Goal: Task Accomplishment & Management: Use online tool/utility

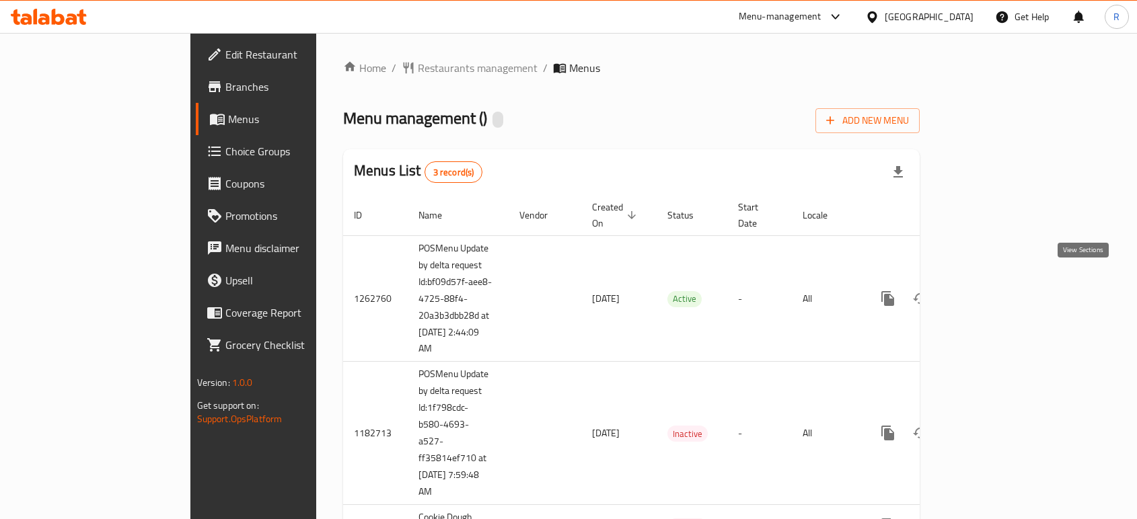
click at [993, 291] on icon "enhanced table" at bounding box center [985, 299] width 16 height 16
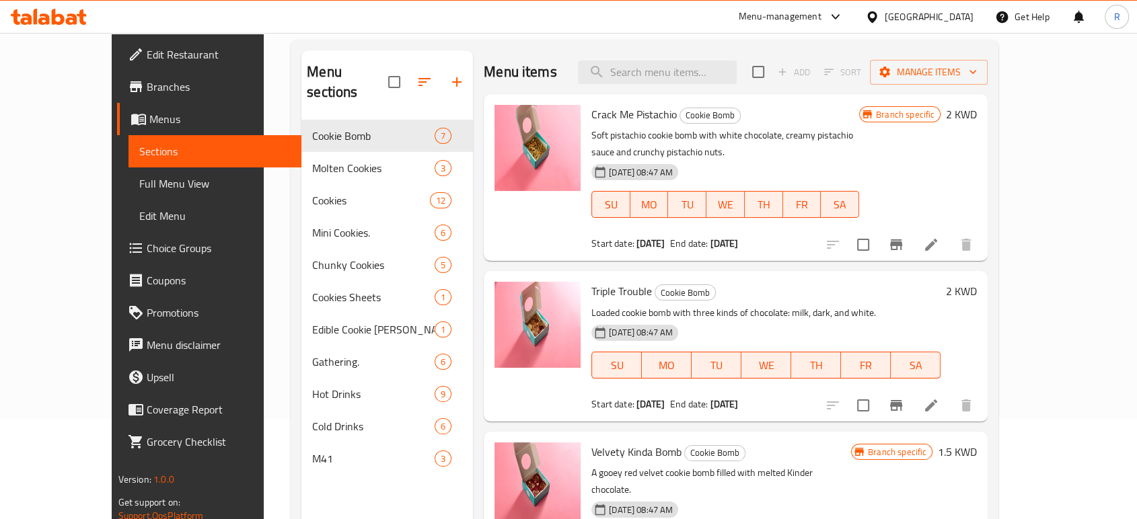
scroll to position [102, 0]
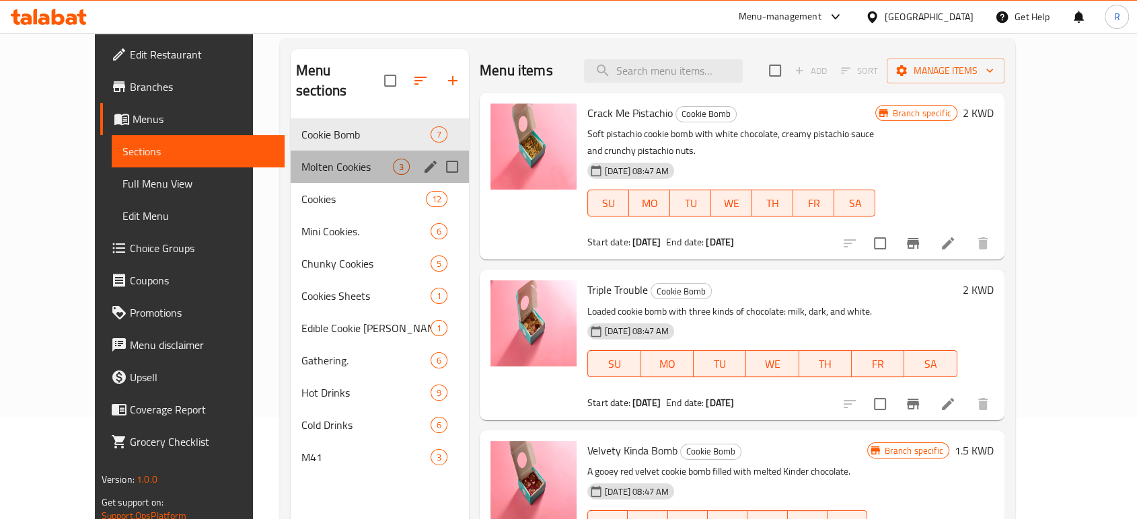
click at [351, 151] on div "Molten Cookies 3" at bounding box center [380, 167] width 178 height 32
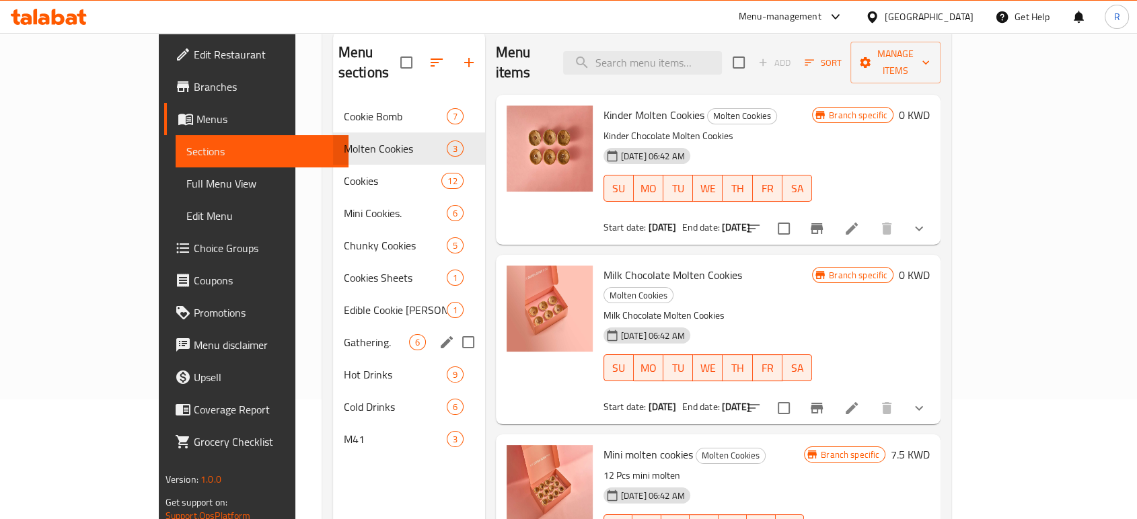
scroll to position [115, 0]
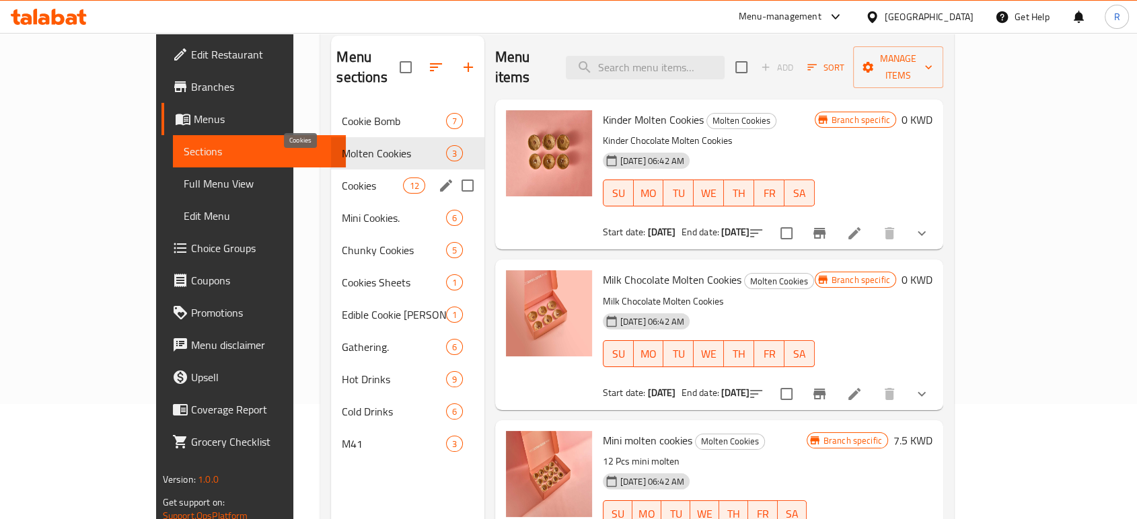
click at [342, 178] on span "Cookies" at bounding box center [372, 186] width 61 height 16
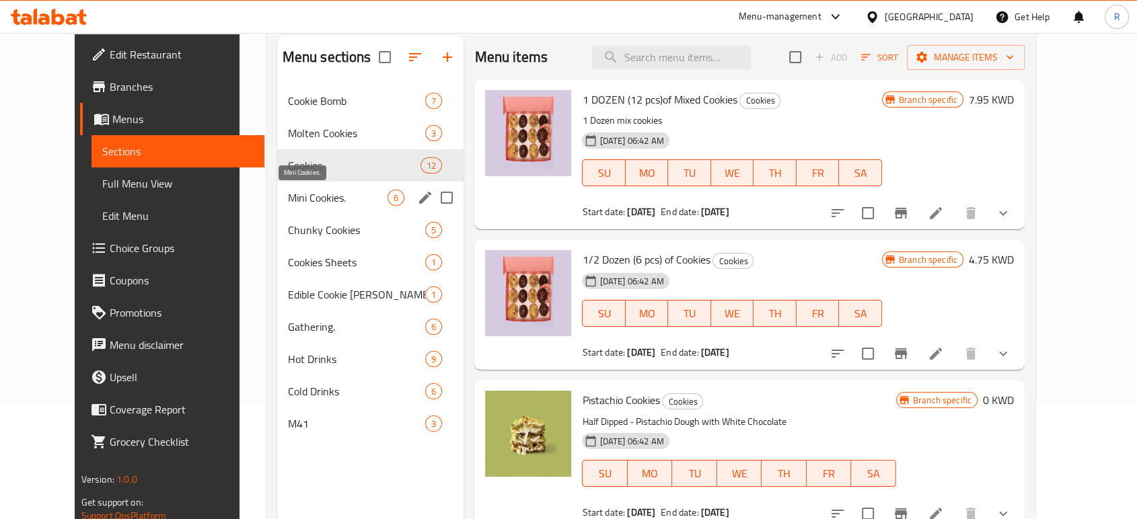
click at [312, 202] on span "Mini Cookies." at bounding box center [338, 198] width 100 height 16
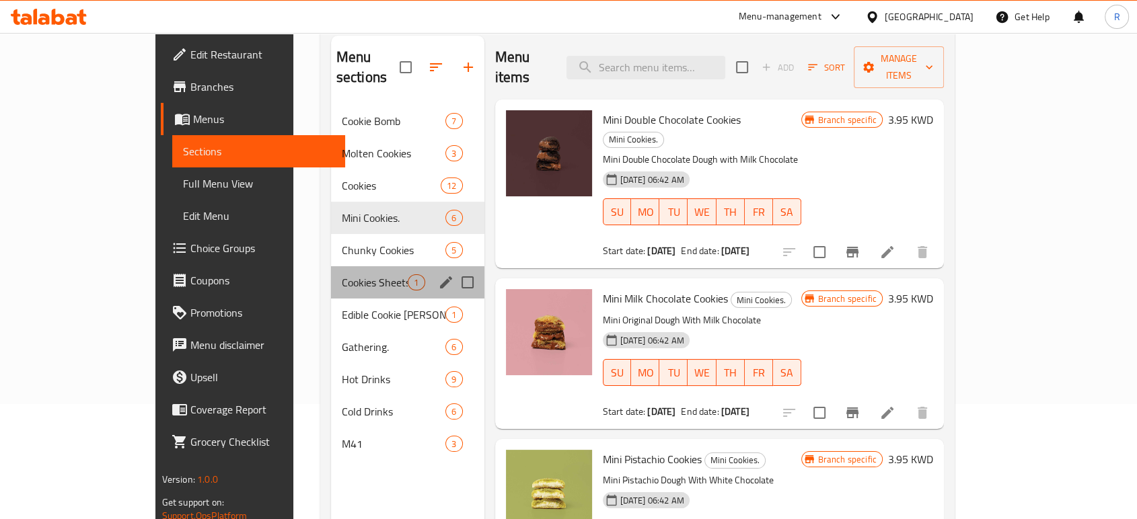
click at [331, 266] on div "Cookies Sheets 1" at bounding box center [407, 282] width 153 height 32
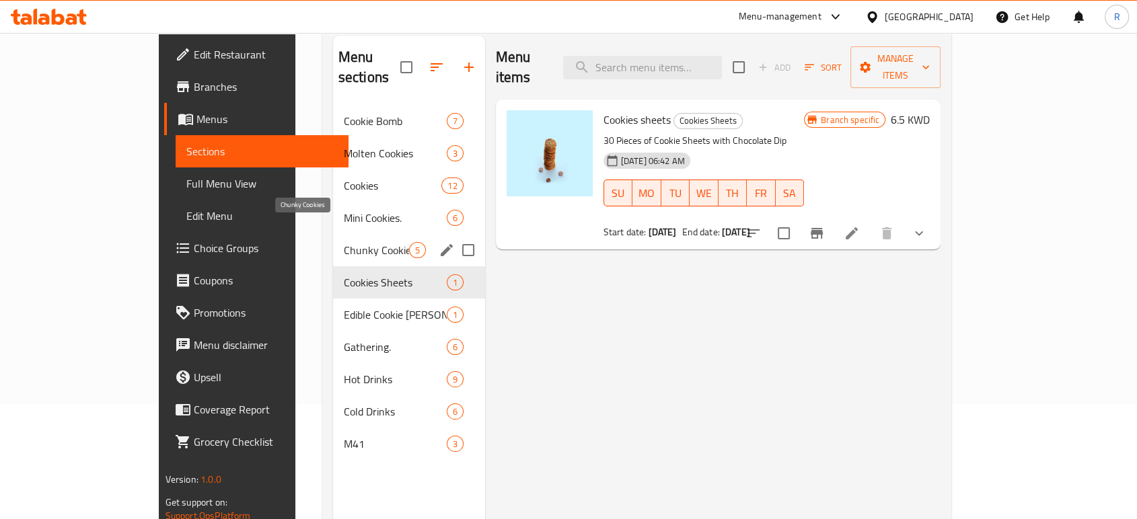
click at [344, 242] on span "Chunky Cookies" at bounding box center [376, 250] width 65 height 16
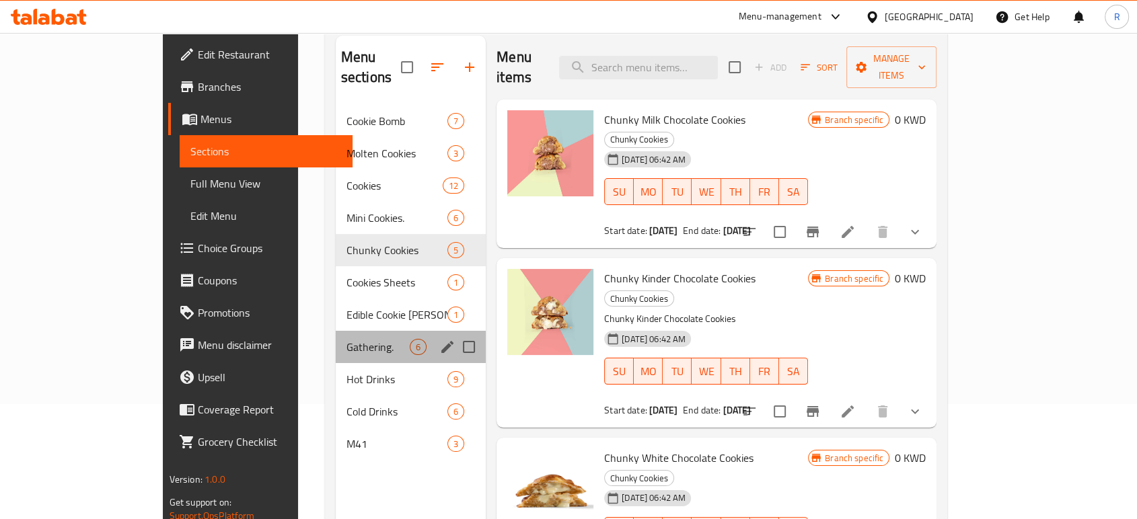
click at [336, 331] on div "Gathering. 6" at bounding box center [411, 347] width 150 height 32
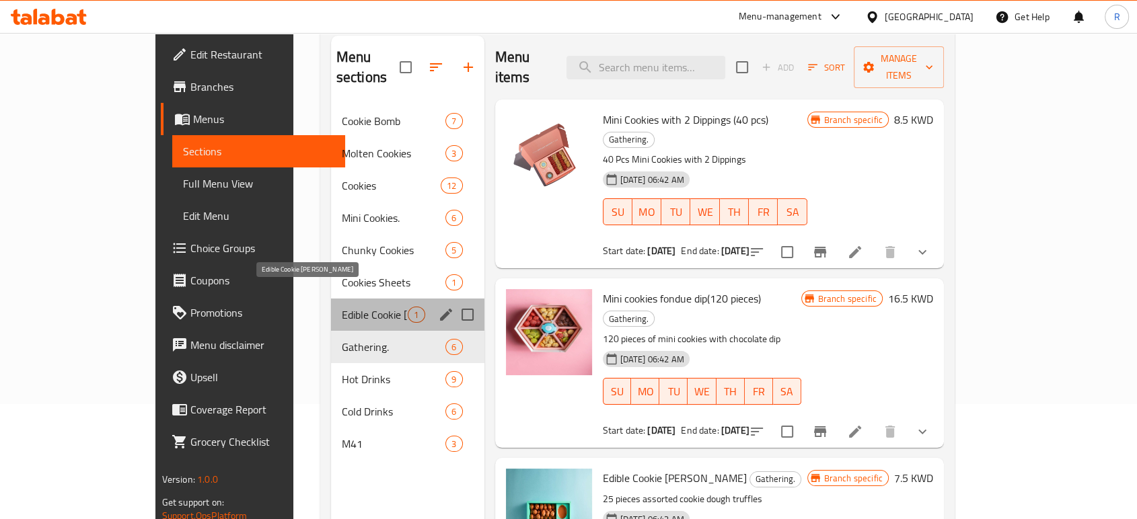
click at [342, 307] on span "Edible Cookie [PERSON_NAME]" at bounding box center [375, 315] width 67 height 16
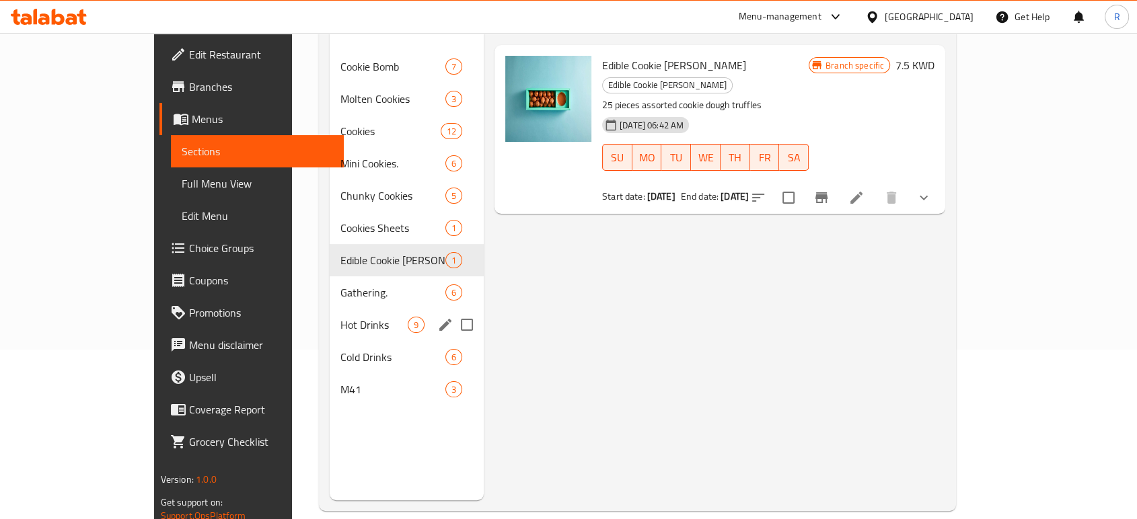
scroll to position [172, 0]
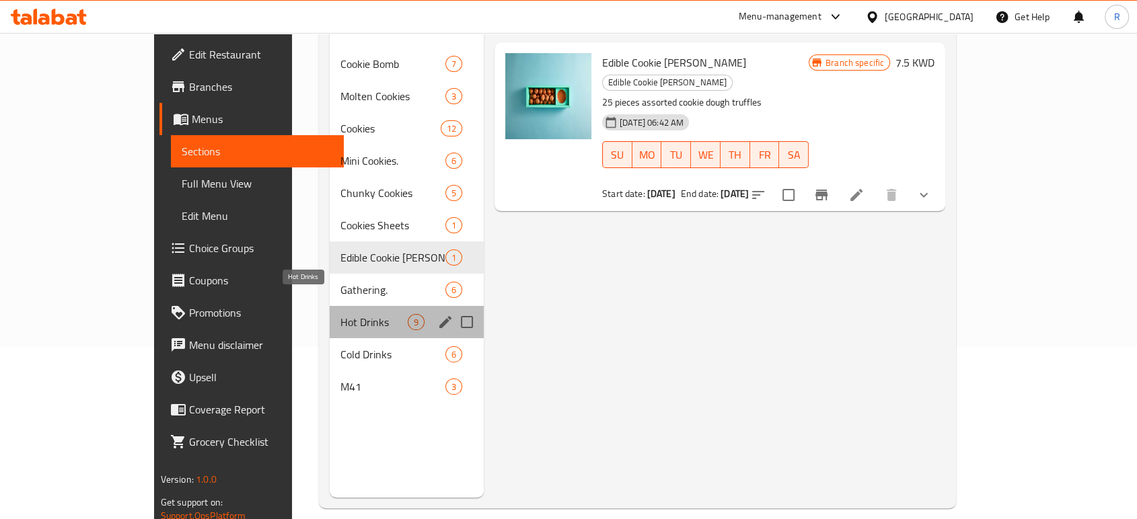
click at [340, 314] on span "Hot Drinks" at bounding box center [373, 322] width 67 height 16
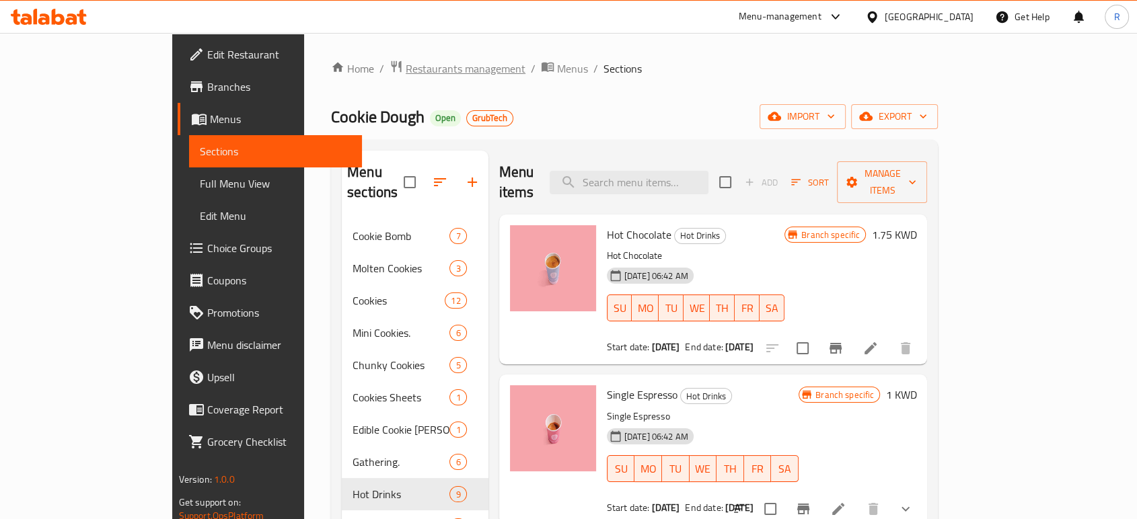
click at [406, 75] on span "Restaurants management" at bounding box center [466, 69] width 120 height 16
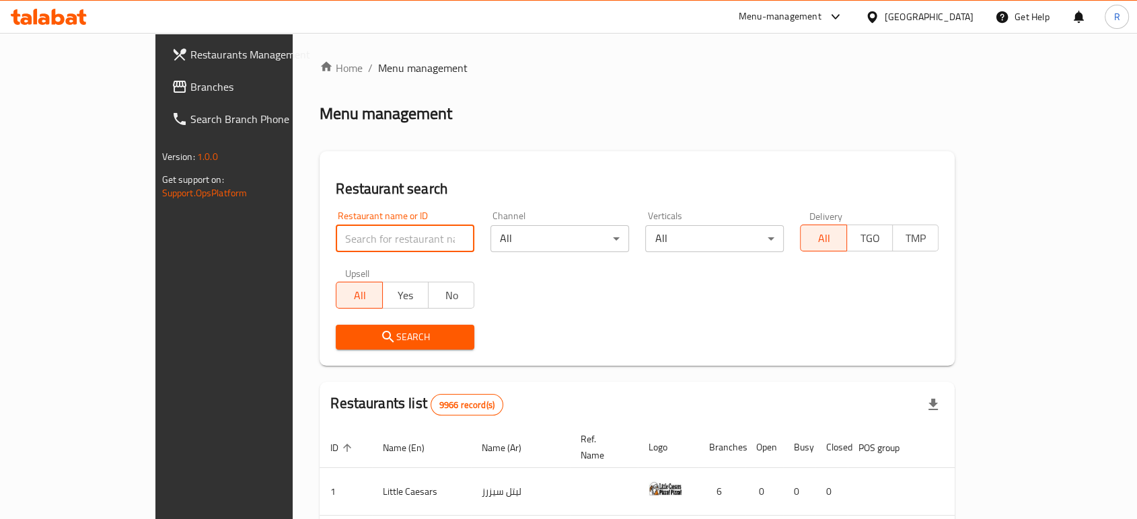
click at [336, 248] on input "search" at bounding box center [405, 238] width 139 height 27
type input "red cream"
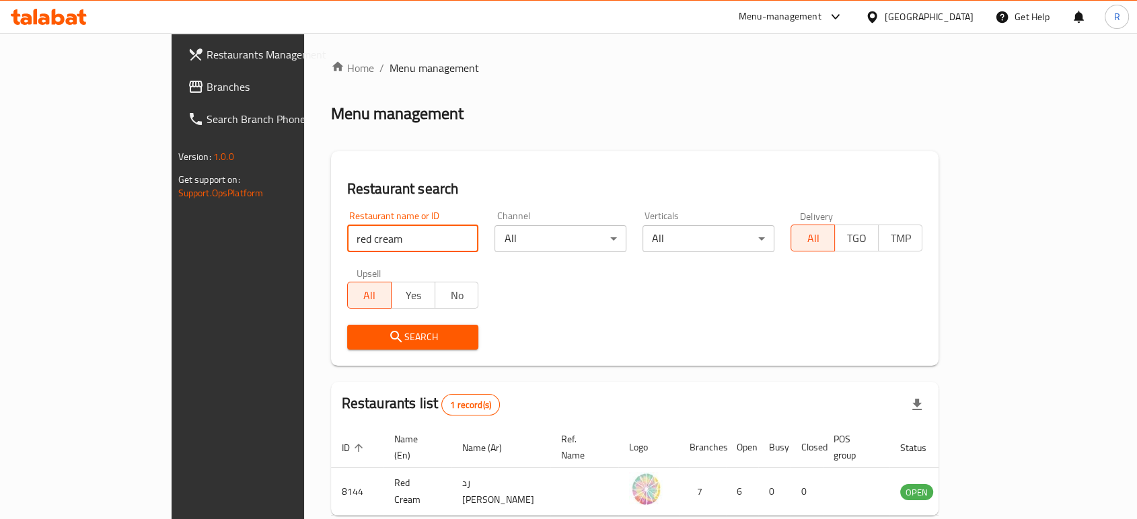
scroll to position [54, 0]
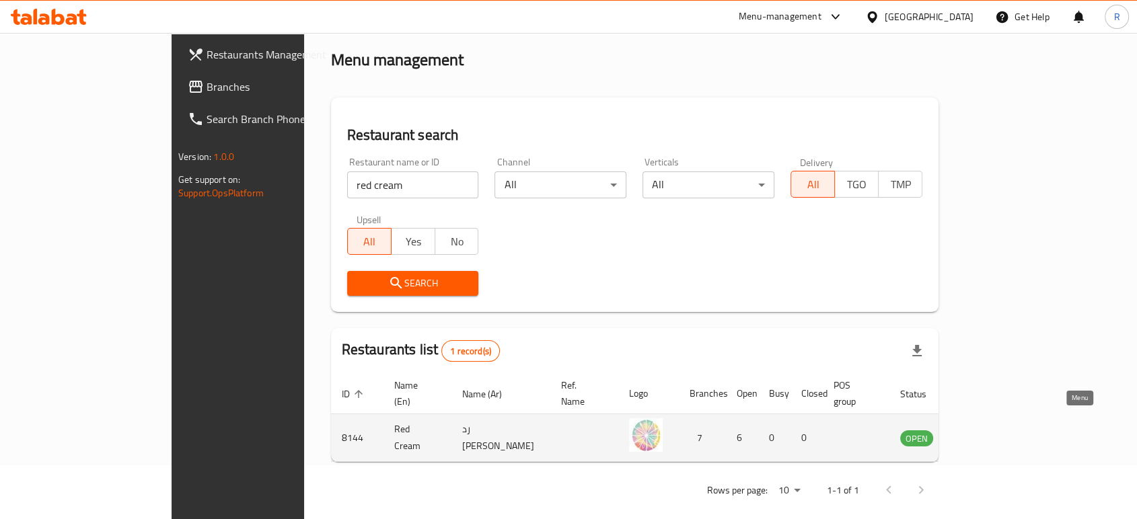
click at [996, 430] on link "enhanced table" at bounding box center [983, 438] width 25 height 16
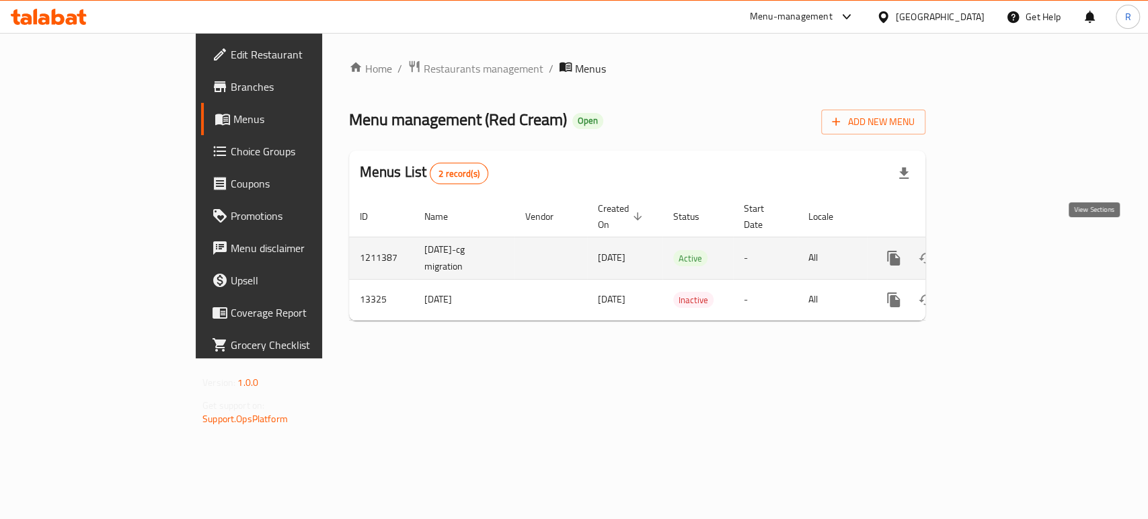
click at [999, 250] on icon "enhanced table" at bounding box center [991, 258] width 16 height 16
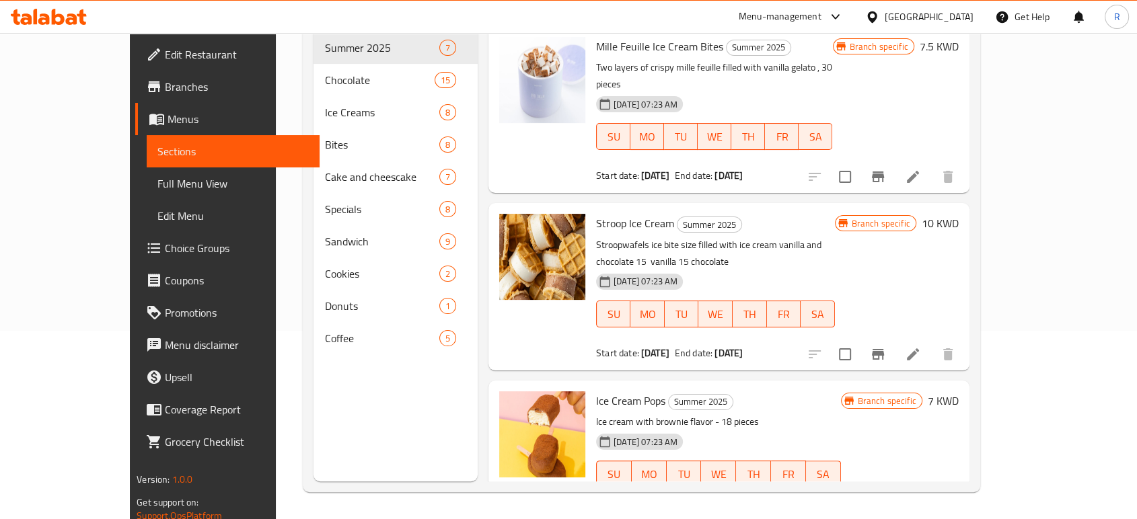
scroll to position [65, 0]
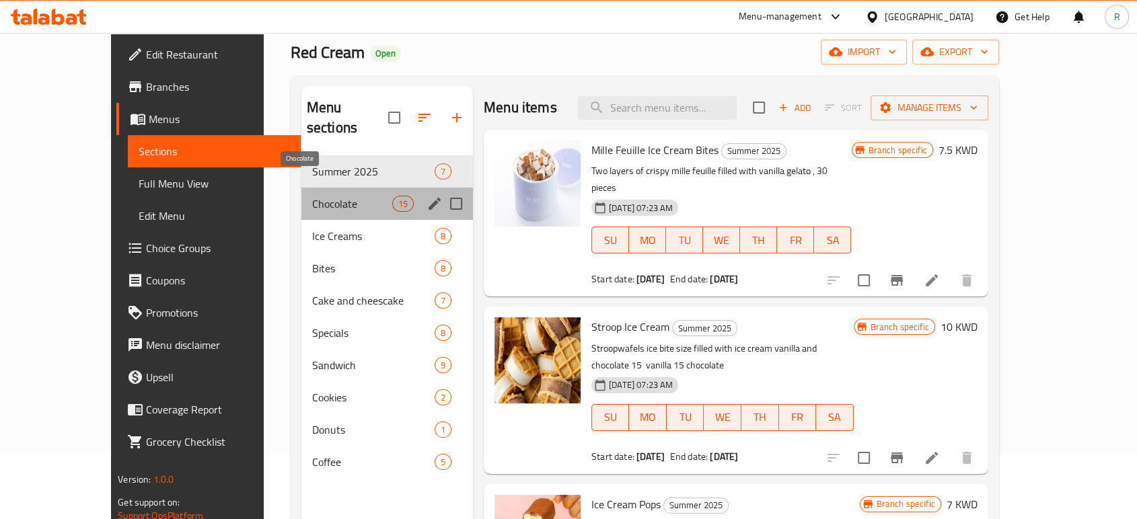
click at [314, 196] on span "Chocolate" at bounding box center [352, 204] width 80 height 16
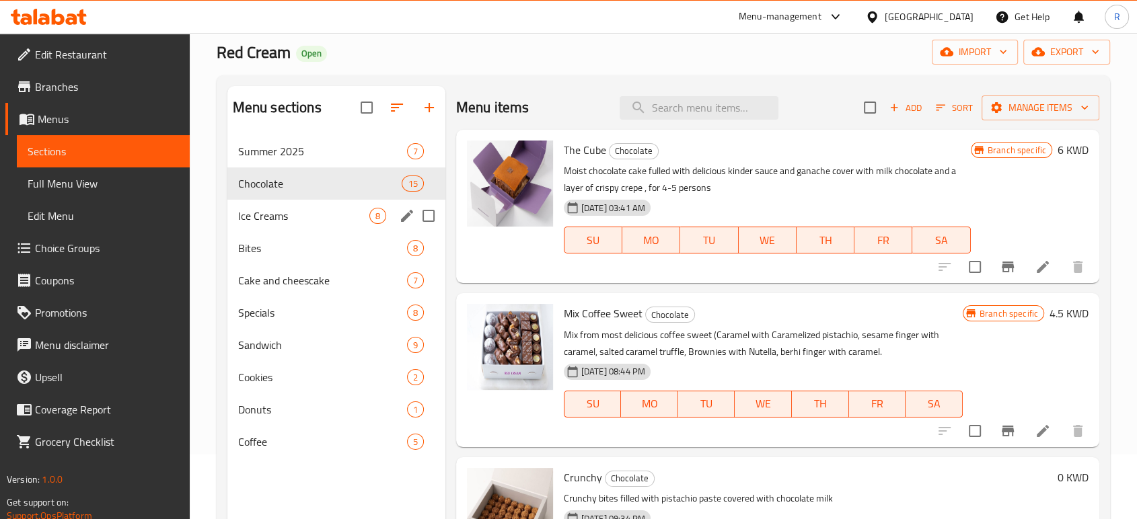
click at [312, 218] on span "Ice Creams" at bounding box center [303, 216] width 131 height 16
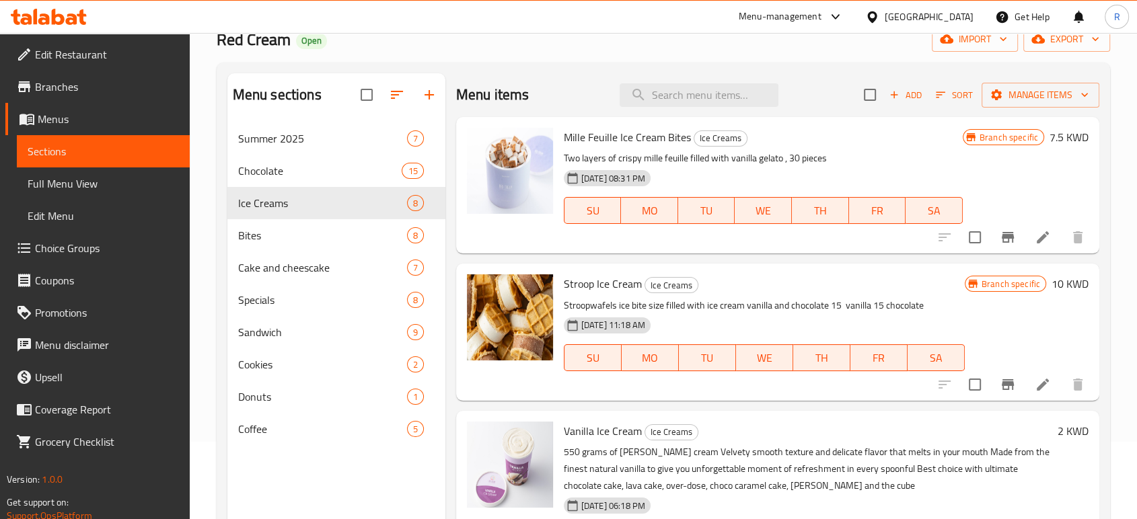
scroll to position [73, 0]
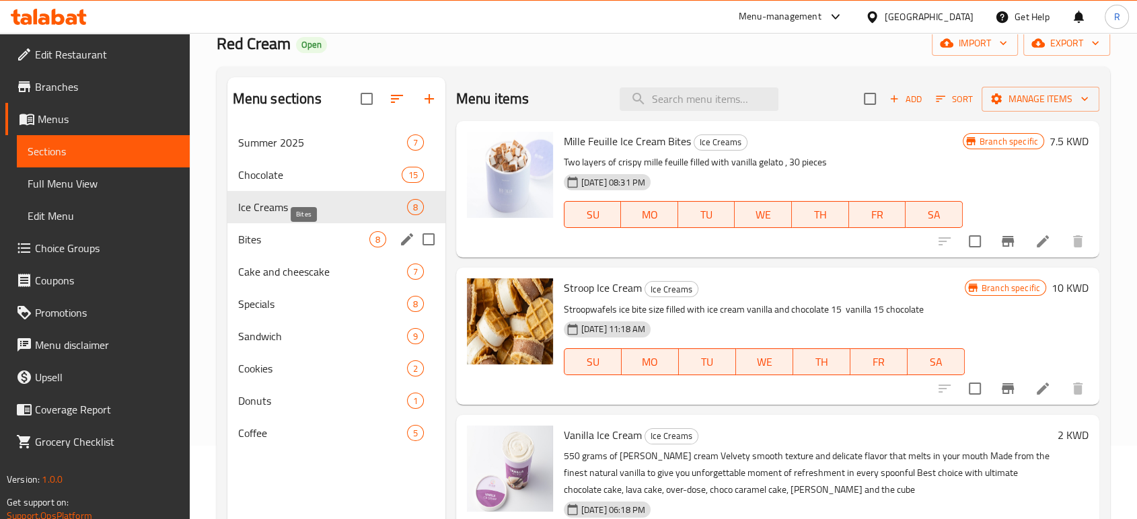
click at [313, 241] on span "Bites" at bounding box center [303, 239] width 131 height 16
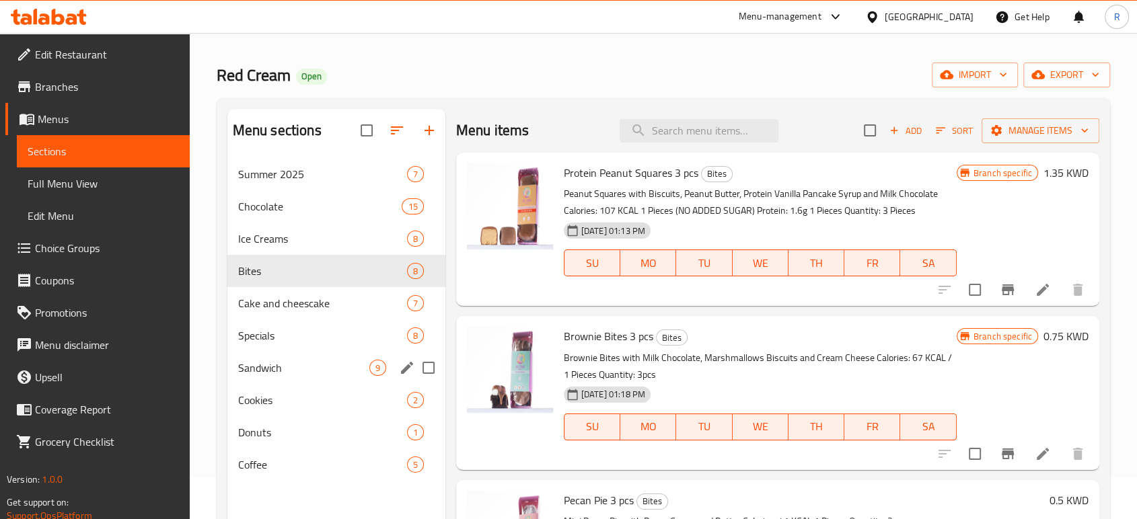
scroll to position [34, 0]
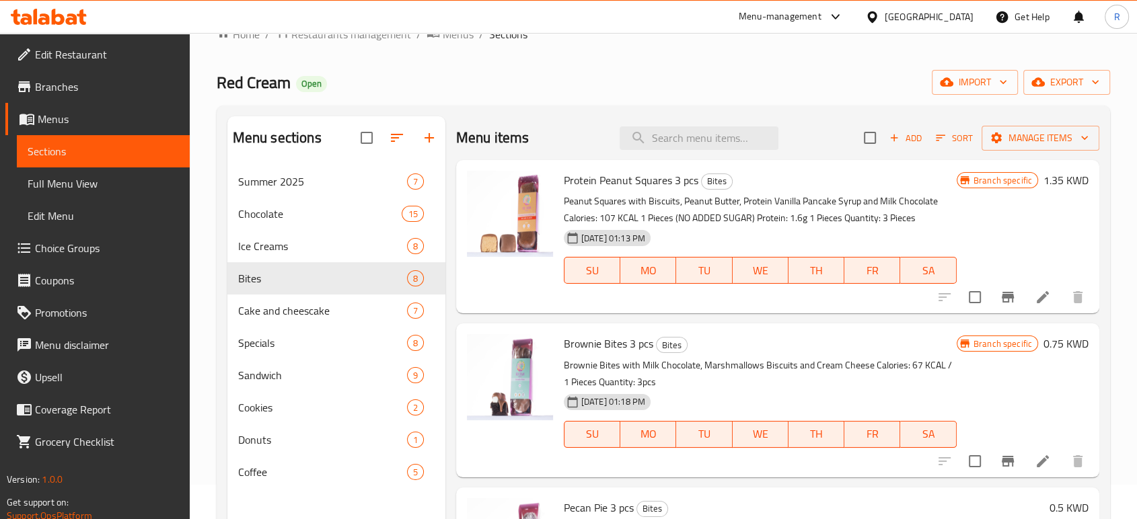
click at [678, 70] on div "Red Cream Open import export" at bounding box center [663, 82] width 893 height 25
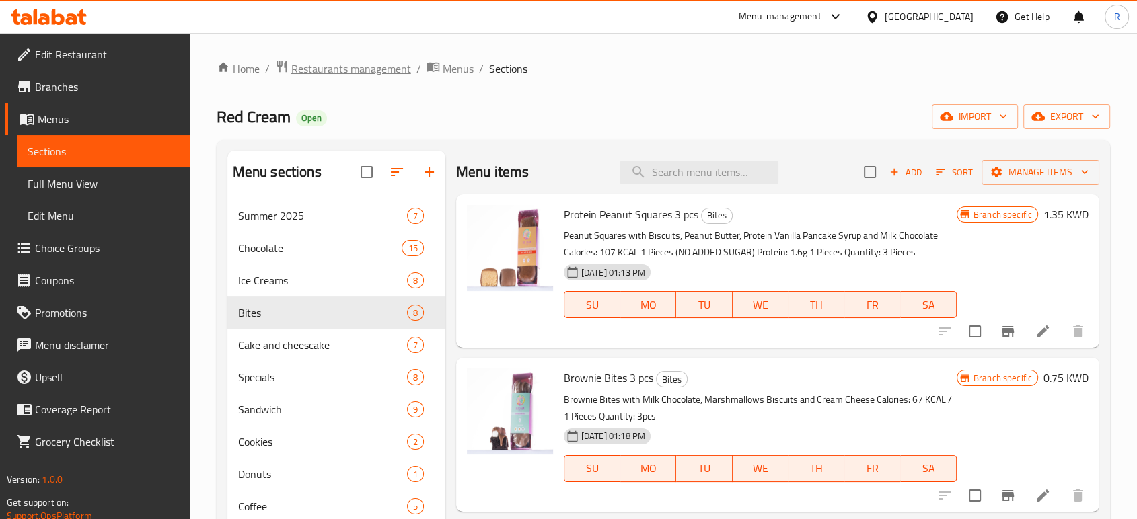
click at [364, 70] on span "Restaurants management" at bounding box center [351, 69] width 120 height 16
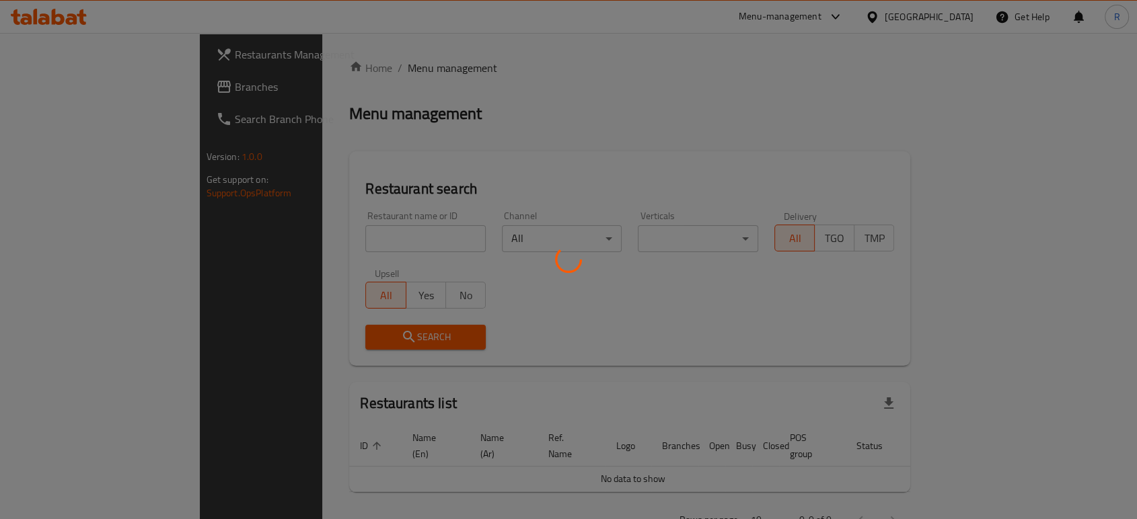
click at [346, 252] on div at bounding box center [568, 259] width 1137 height 519
click at [320, 233] on div at bounding box center [568, 259] width 1137 height 519
click at [289, 236] on div at bounding box center [568, 259] width 1137 height 519
click at [387, 176] on div at bounding box center [568, 259] width 1137 height 519
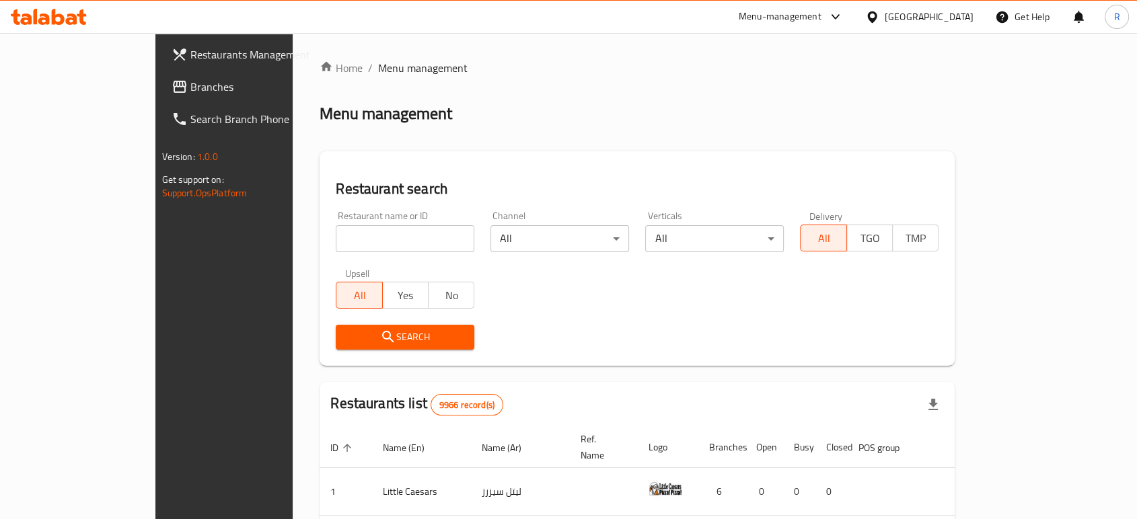
click at [391, 221] on div "Restaurant name or ID Restaurant name or ID" at bounding box center [405, 231] width 139 height 41
click at [380, 226] on input "search" at bounding box center [405, 238] width 139 height 27
click button "Search" at bounding box center [405, 337] width 139 height 25
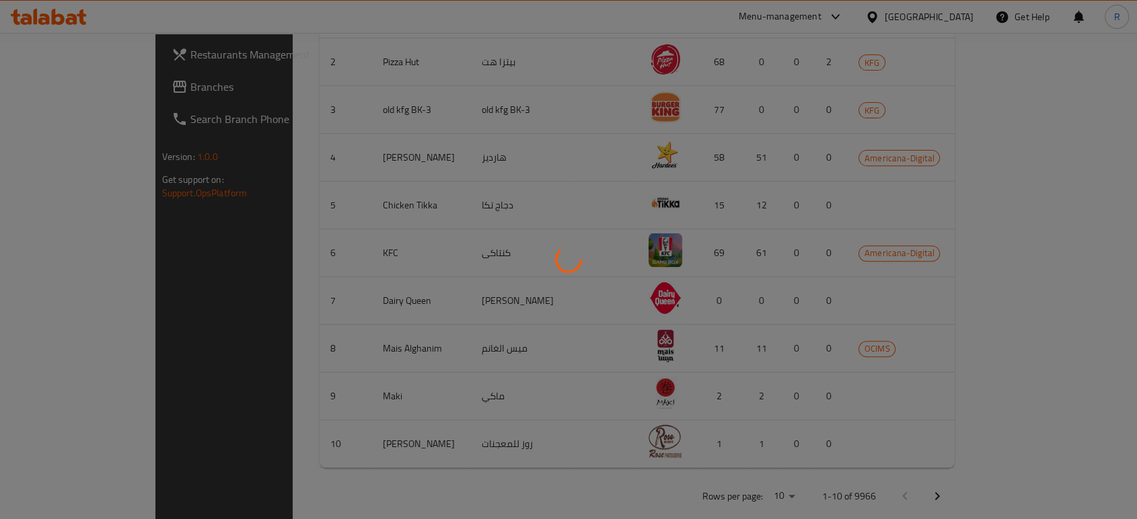
scroll to position [30, 0]
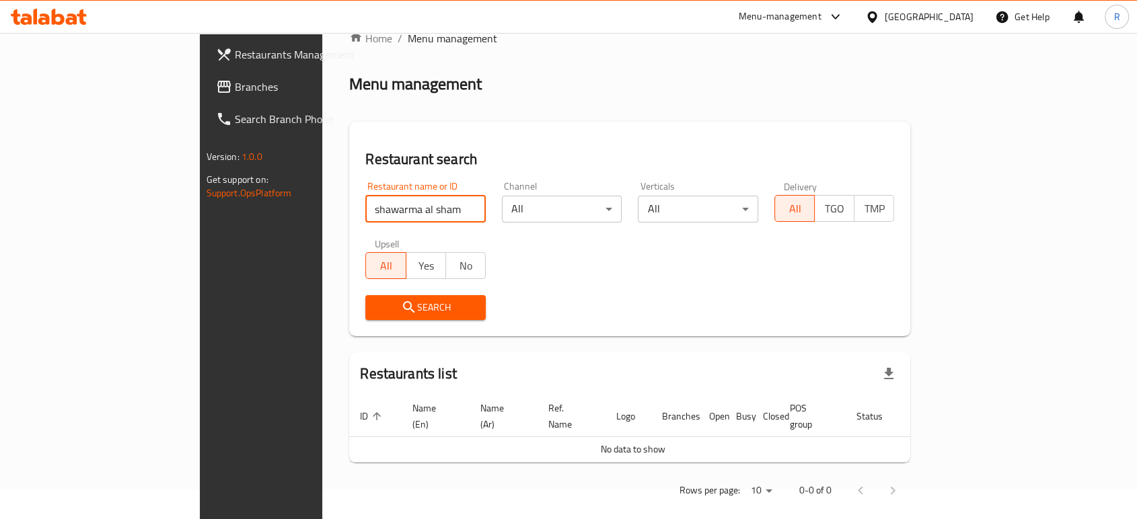
click button "Search" at bounding box center [425, 307] width 120 height 25
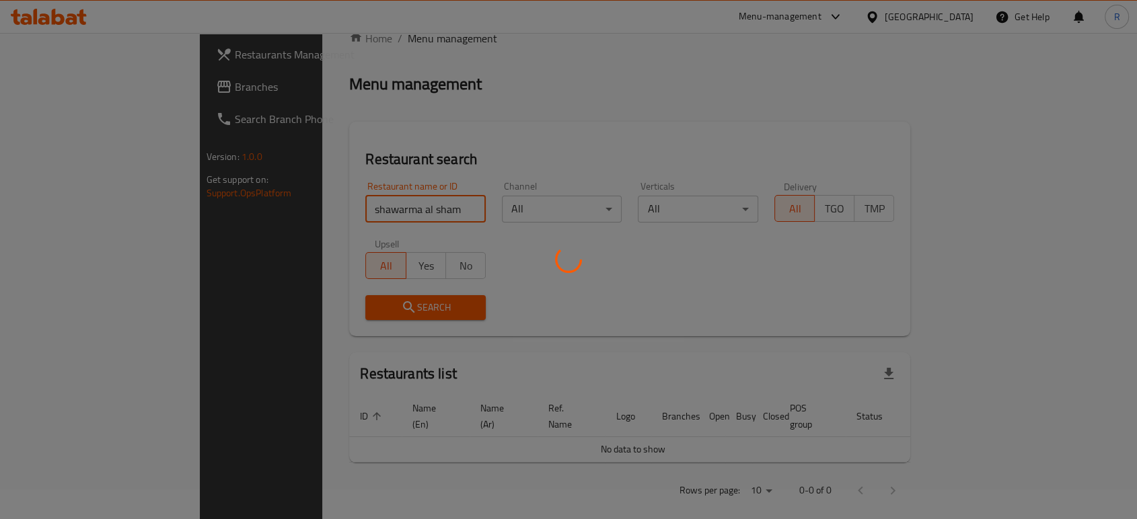
scroll to position [116, 0]
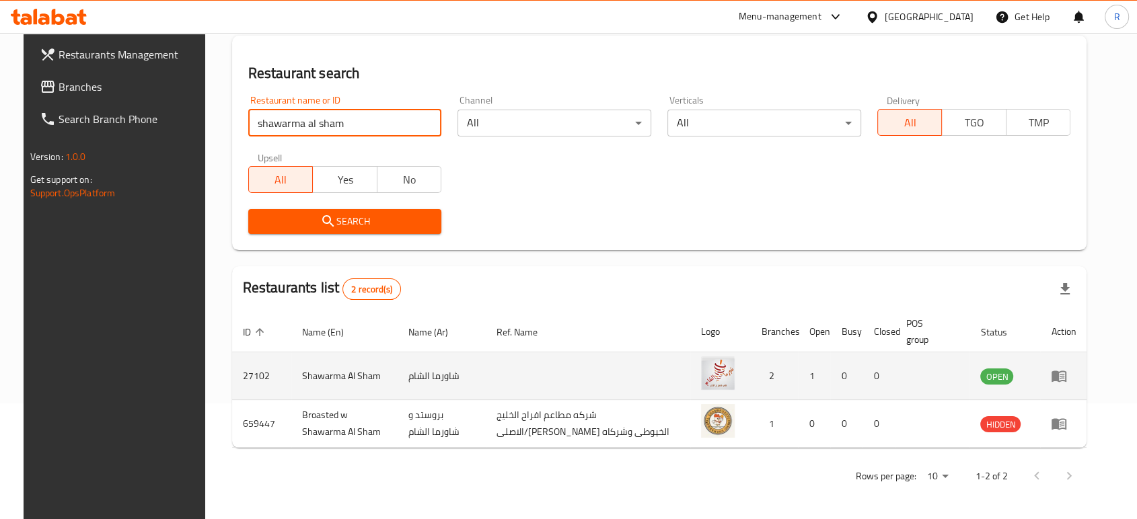
click at [237, 375] on td "27102" at bounding box center [261, 377] width 59 height 48
copy td "27102"
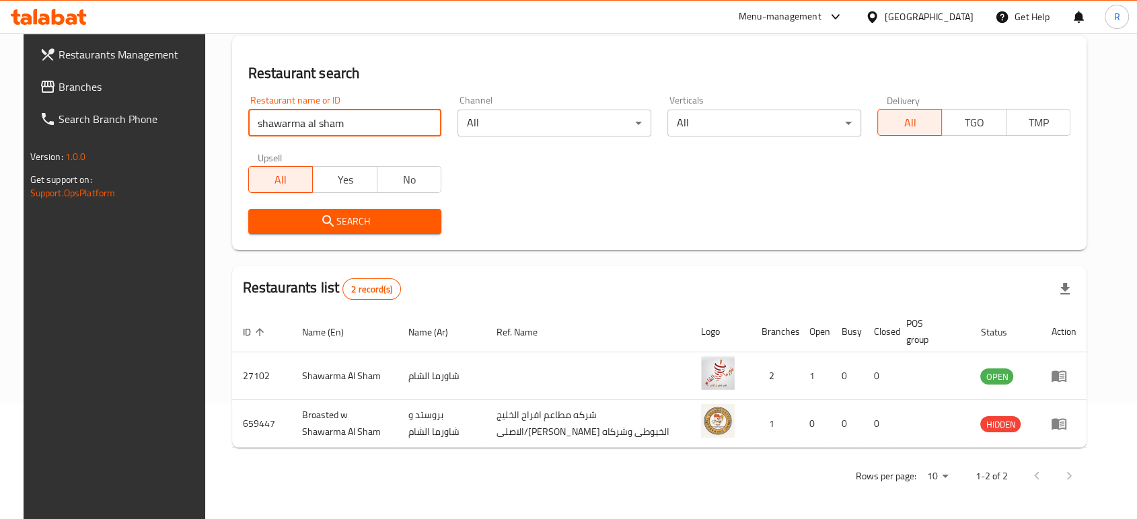
click at [402, 113] on input "shawarma al sham" at bounding box center [345, 123] width 194 height 27
type input "ithg"
click button "Search" at bounding box center [345, 221] width 194 height 25
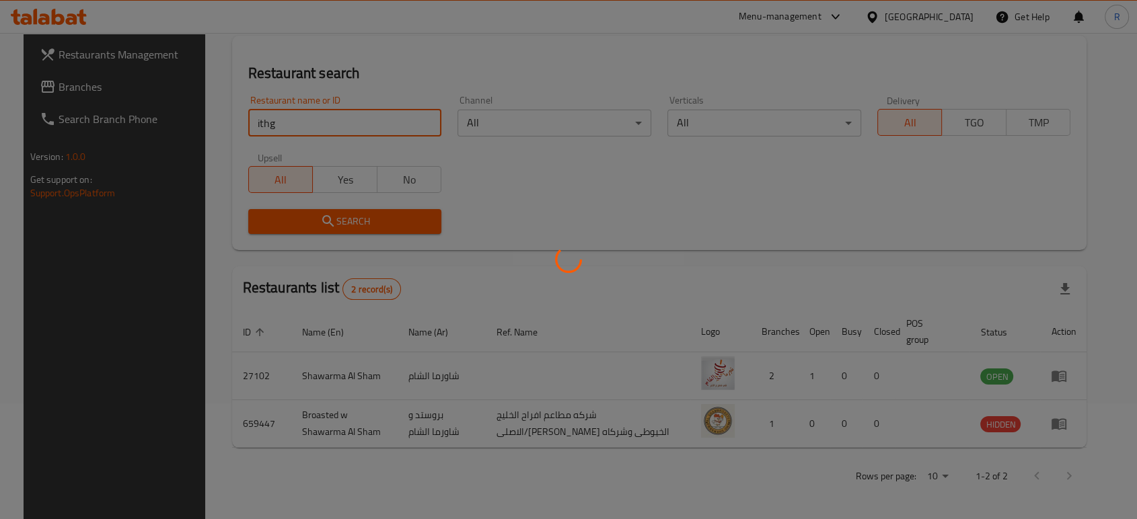
scroll to position [54, 0]
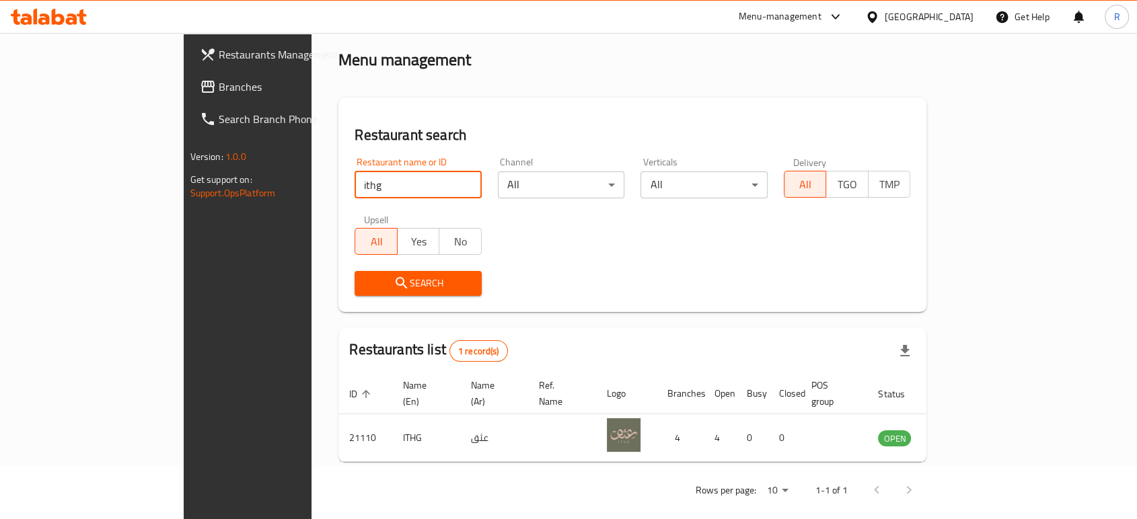
click at [517, 233] on div "Restaurant name or ID ithg Restaurant name or ID Channel All ​ Verticals All ​ …" at bounding box center [632, 226] width 572 height 155
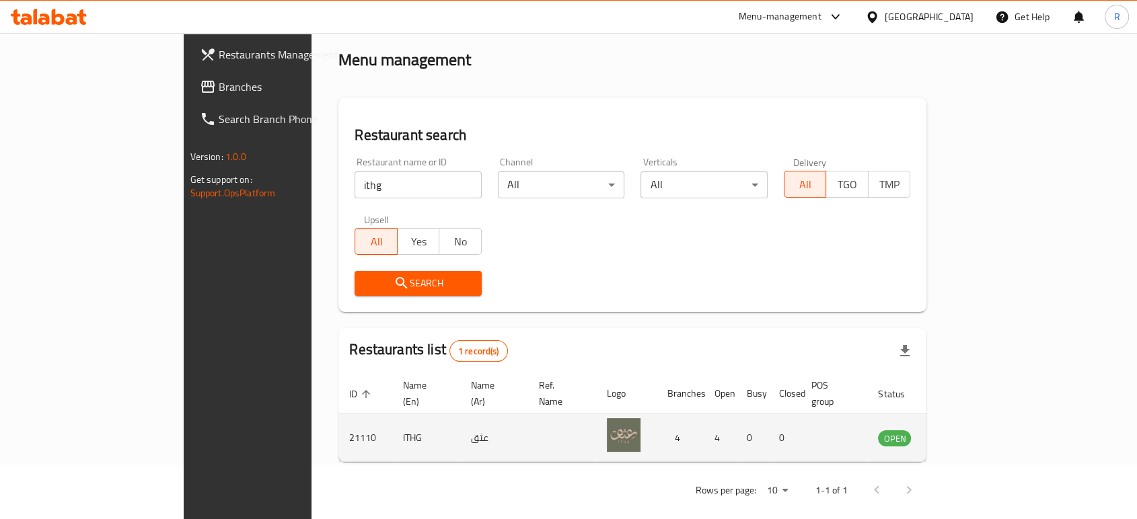
click at [338, 427] on td "21110" at bounding box center [365, 438] width 54 height 48
copy td "21110"
